Goal: Task Accomplishment & Management: Complete application form

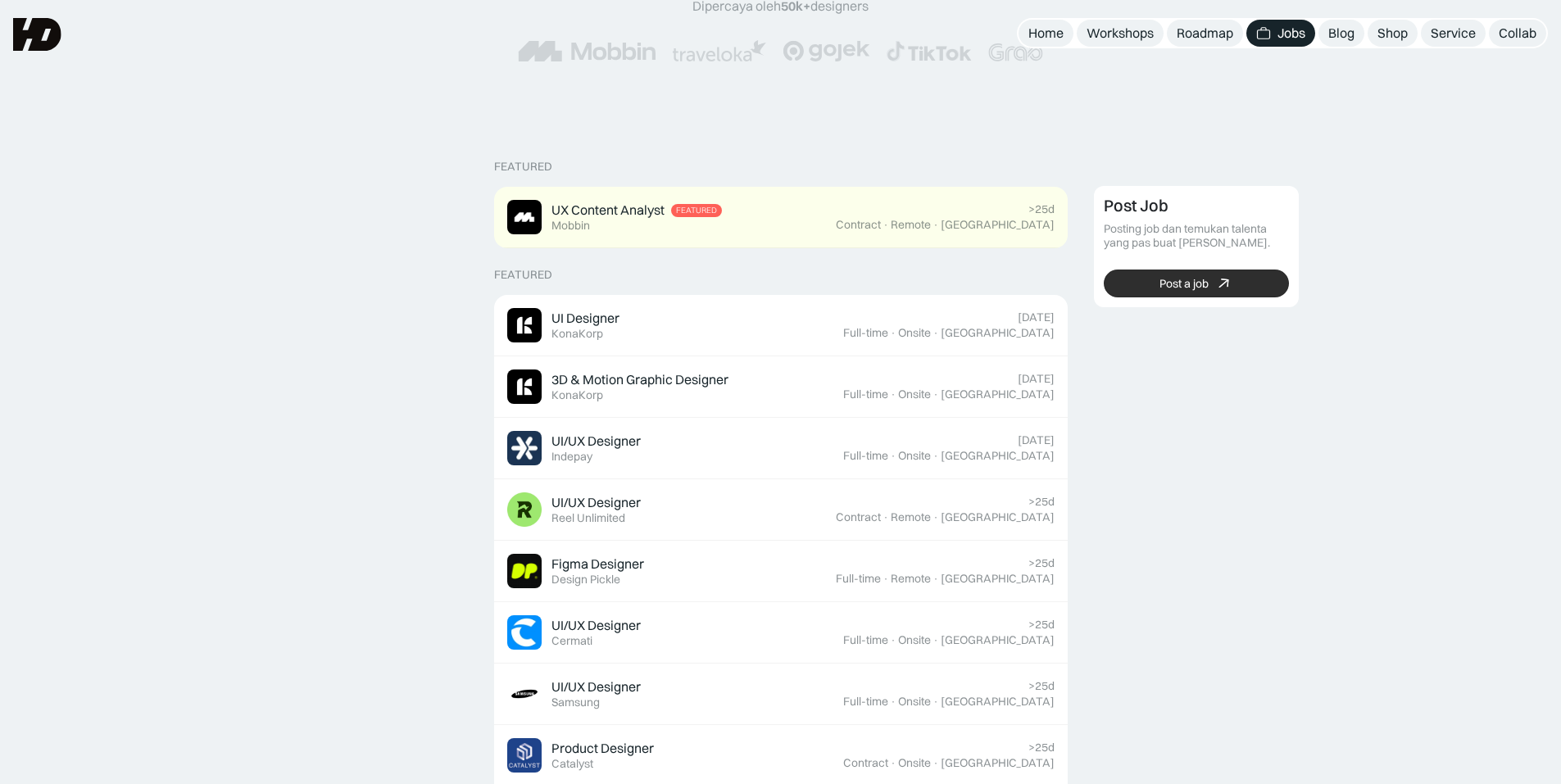
scroll to position [245, 0]
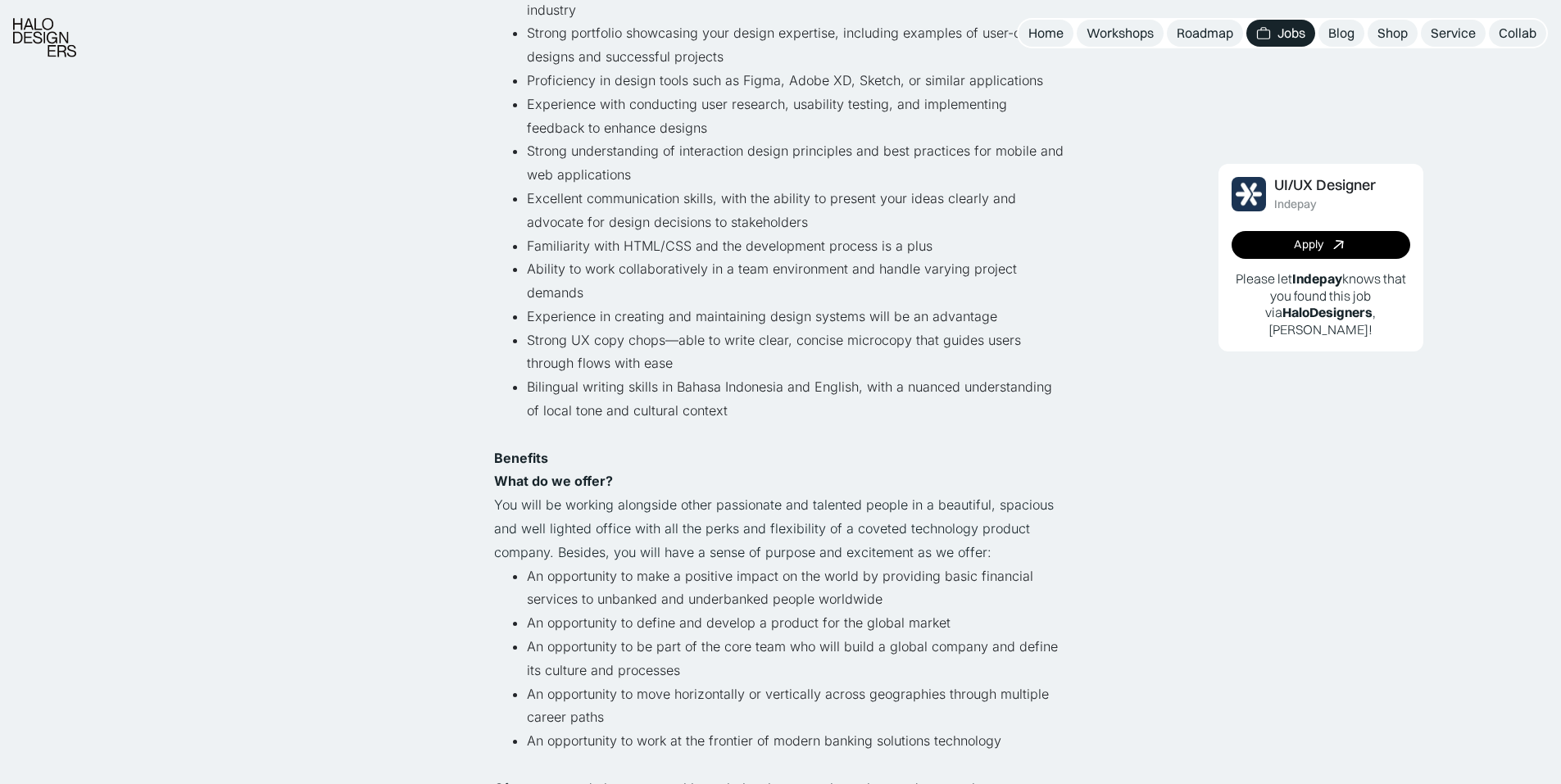
scroll to position [983, 0]
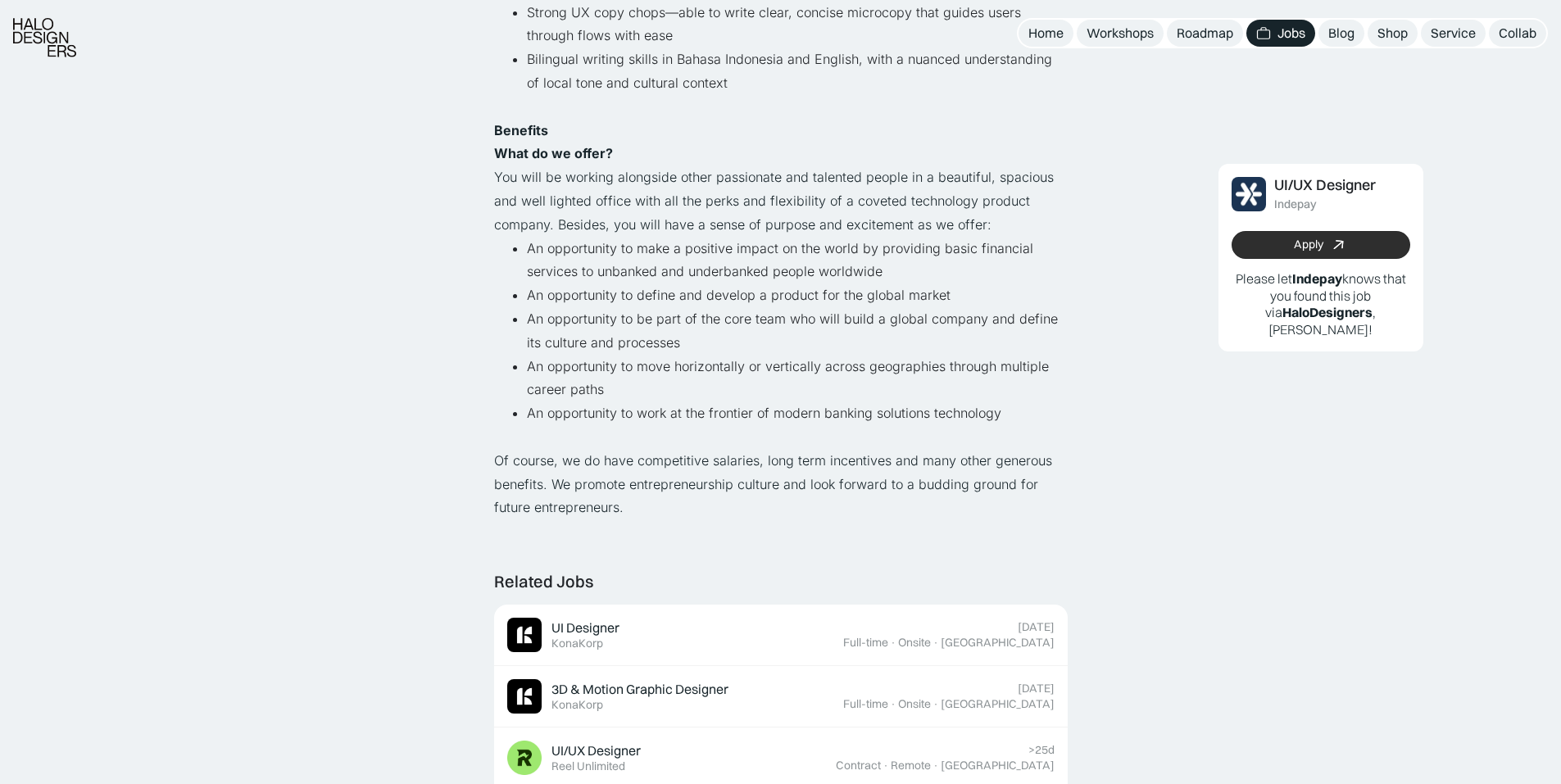
click at [1305, 247] on div "Apply" at bounding box center [1308, 245] width 29 height 14
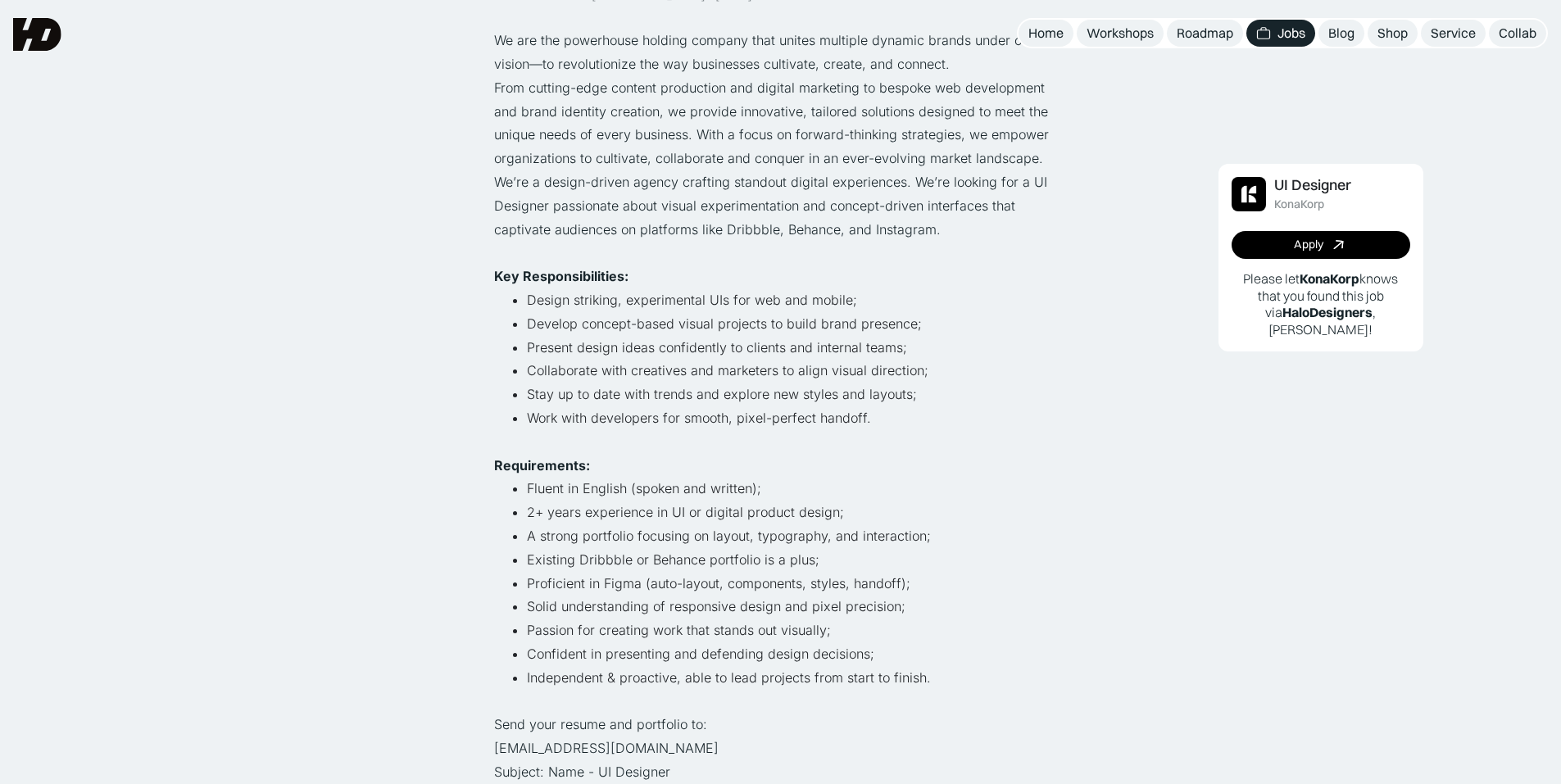
scroll to position [164, 0]
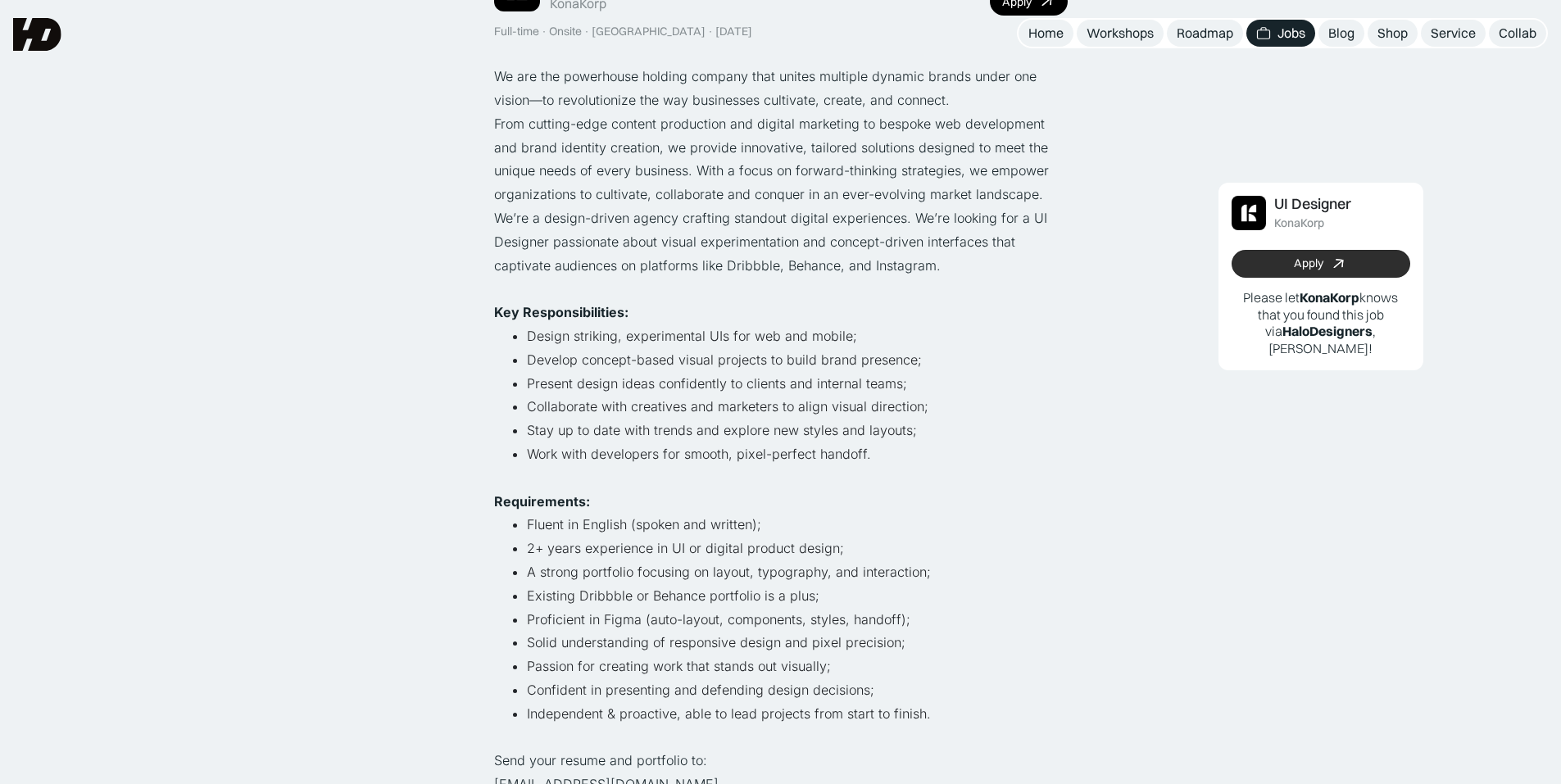
click at [1279, 271] on link "Apply" at bounding box center [1321, 263] width 178 height 28
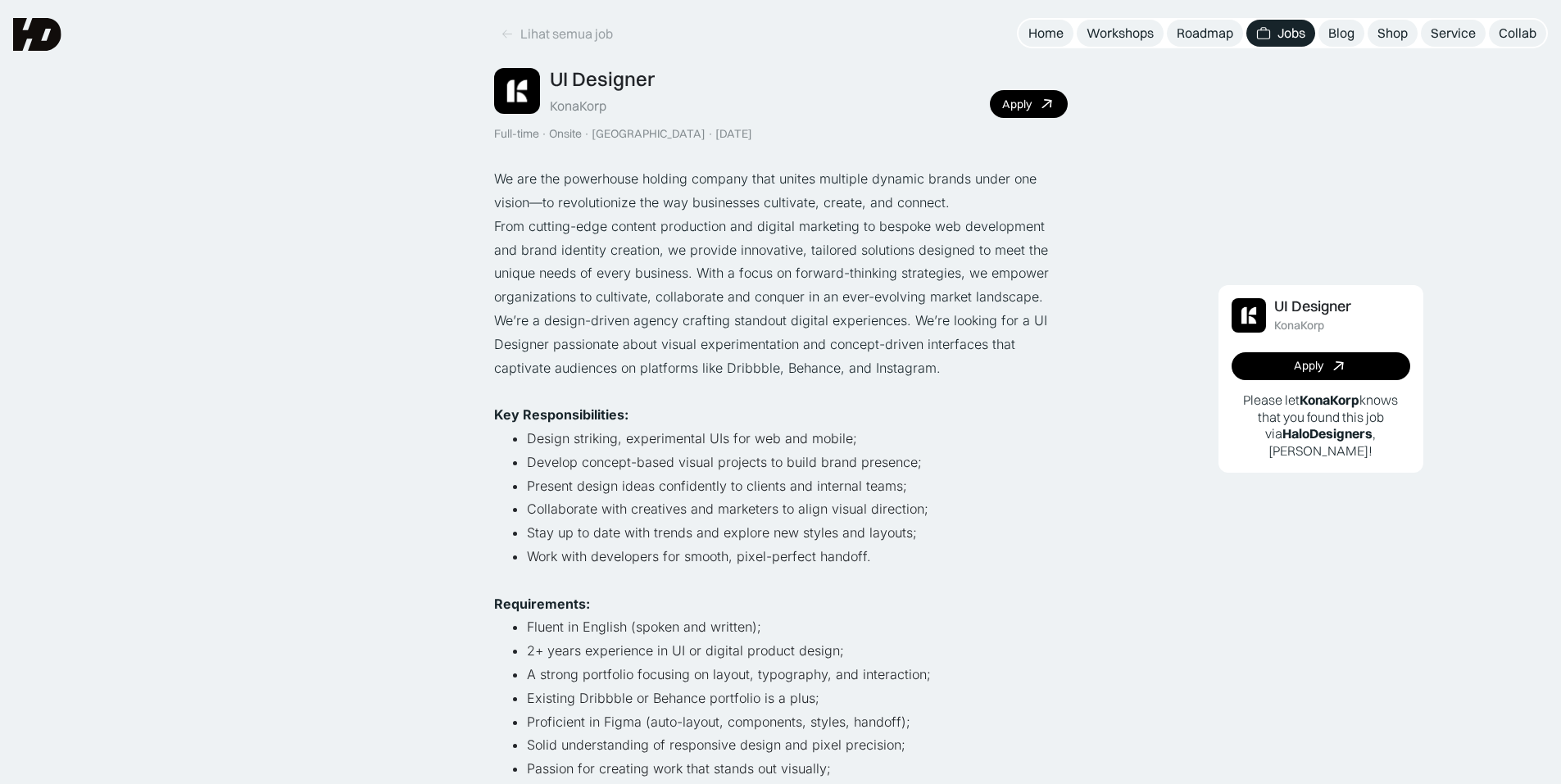
scroll to position [0, 0]
